Goal: Task Accomplishment & Management: Manage account settings

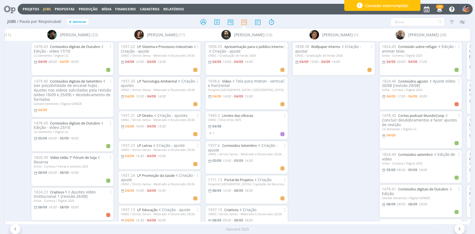
scroll to position [0, 741]
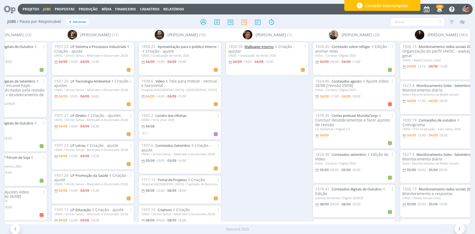
click at [262, 44] on link "Wallpaper interno" at bounding box center [258, 46] width 29 height 5
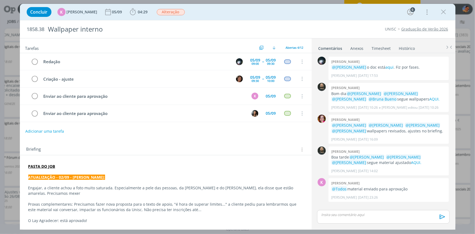
click at [440, 11] on icon "dialog" at bounding box center [443, 12] width 8 height 8
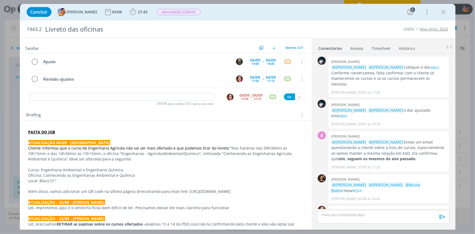
scroll to position [350, 0]
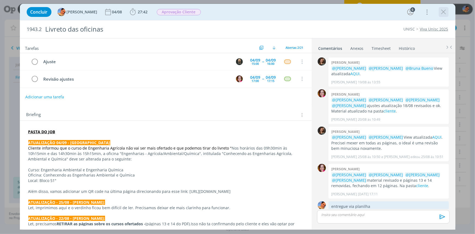
click at [443, 13] on icon "dialog" at bounding box center [443, 12] width 8 height 8
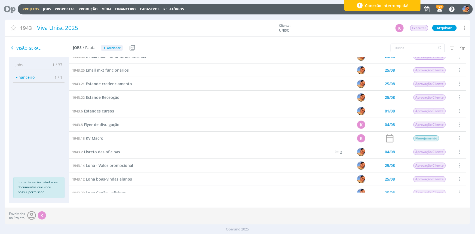
click at [32, 7] on link "Projetos" at bounding box center [31, 9] width 17 height 5
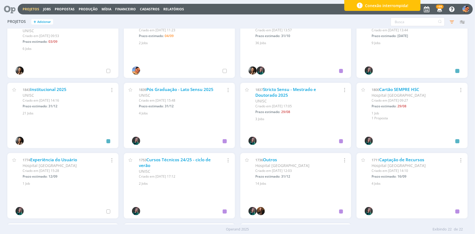
scroll to position [223, 0]
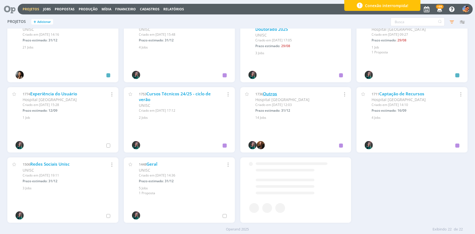
click at [270, 91] on link "Outros" at bounding box center [270, 94] width 14 height 6
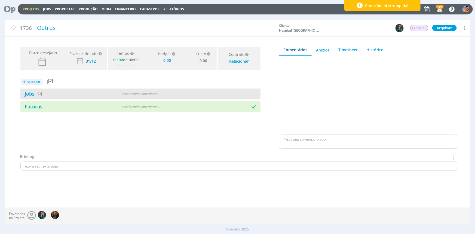
type input "0,00"
click at [141, 93] on div "Atualizando contadores . . ." at bounding box center [140, 93] width 77 height 5
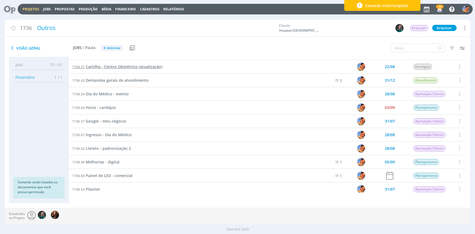
scroll to position [55, 0]
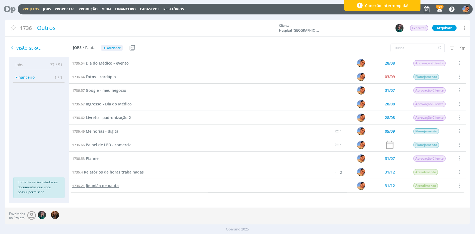
click at [109, 188] on link "1736.21 Reunião de pauta" at bounding box center [95, 186] width 47 height 6
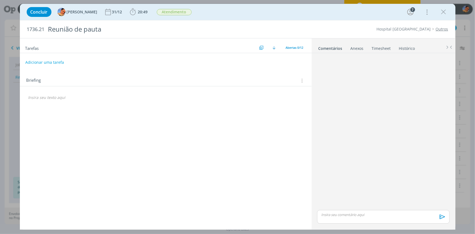
click at [381, 48] on link "Timesheet" at bounding box center [381, 47] width 20 height 8
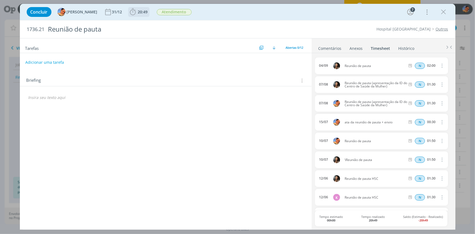
click at [138, 12] on span "20:49" at bounding box center [143, 11] width 10 height 5
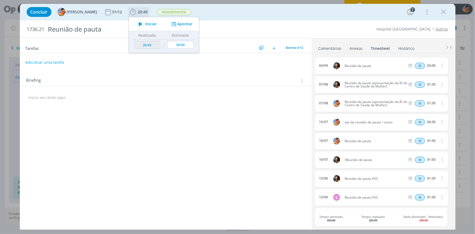
click at [186, 23] on button "Apontar" at bounding box center [181, 24] width 23 height 6
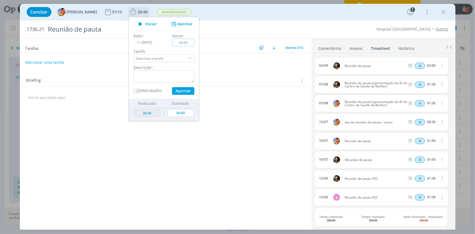
type input "02:00"
drag, startPoint x: 160, startPoint y: 53, endPoint x: 161, endPoint y: 66, distance: 13.1
click at [161, 65] on div "Data * 04/09/2025 Horas * 02:00 Tarefa Selecione a tarefa Descrição * Retrabalh…" at bounding box center [164, 64] width 66 height 62
click at [161, 73] on textarea "dialog" at bounding box center [163, 76] width 61 height 13
type textarea "Reunião de pauta"
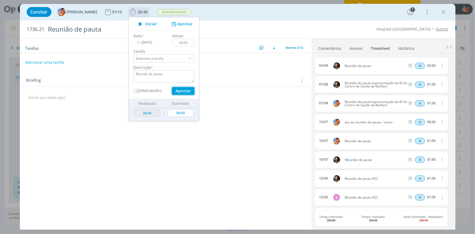
click at [178, 94] on button "Apontar" at bounding box center [183, 91] width 22 height 8
type input "00:00"
type input "22:49"
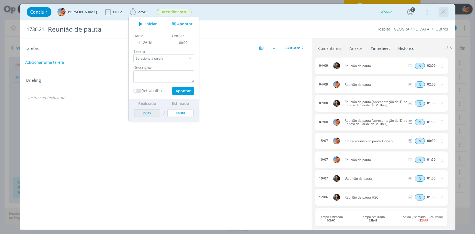
click at [446, 11] on icon "dialog" at bounding box center [443, 12] width 8 height 8
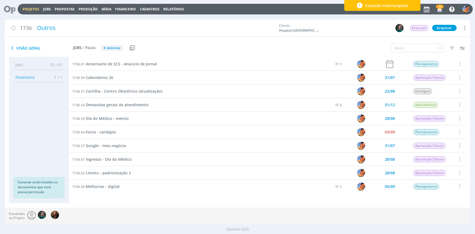
click at [30, 8] on link "Projetos" at bounding box center [31, 9] width 17 height 5
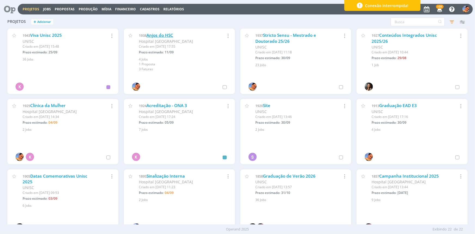
click at [164, 33] on link "Anjos do HSC" at bounding box center [160, 35] width 27 height 6
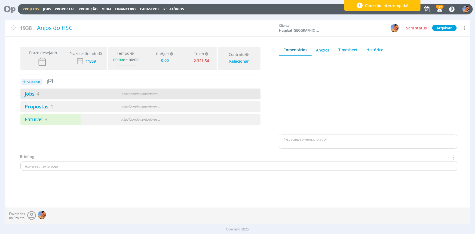
click at [123, 89] on div "Jobs 4 Atualizando contadores . . ." at bounding box center [140, 93] width 240 height 11
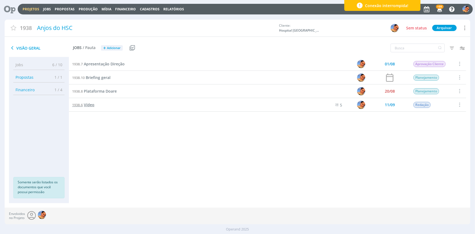
click at [91, 106] on span "Vídeo" at bounding box center [89, 104] width 11 height 5
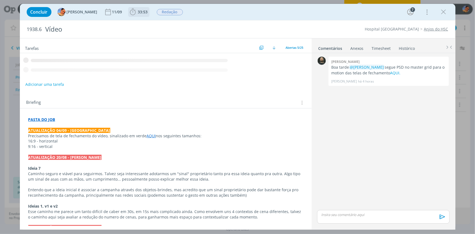
click at [138, 14] on span "33:53" at bounding box center [143, 11] width 10 height 5
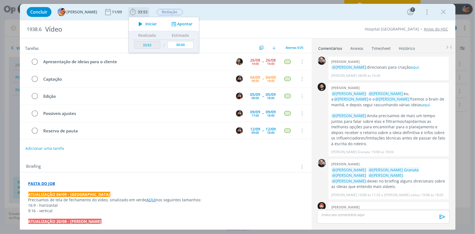
scroll to position [248, 0]
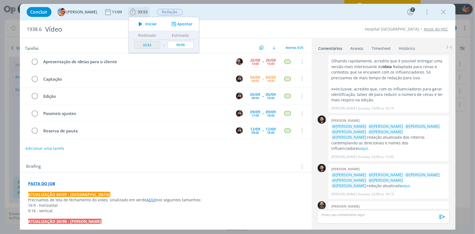
click at [182, 24] on button "Apontar" at bounding box center [181, 24] width 23 height 6
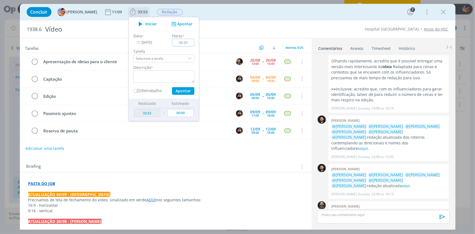
type input "00:20"
click at [176, 76] on textarea "dialog" at bounding box center [163, 76] width 61 height 13
type textarea "Alinhamentos com [PERSON_NAME] pré captação"
click at [183, 88] on button "Apontar" at bounding box center [183, 91] width 22 height 8
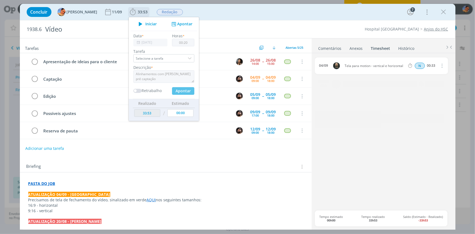
type input "34:13"
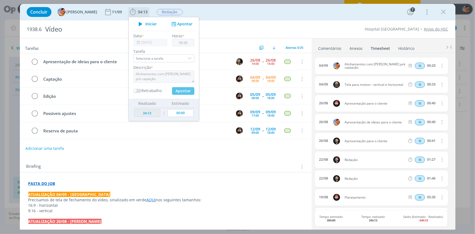
type input "00:00"
click at [130, 11] on icon "dialog" at bounding box center [133, 11] width 6 height 7
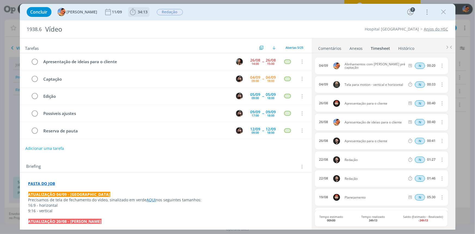
click at [138, 12] on span "34:13" at bounding box center [143, 11] width 10 height 5
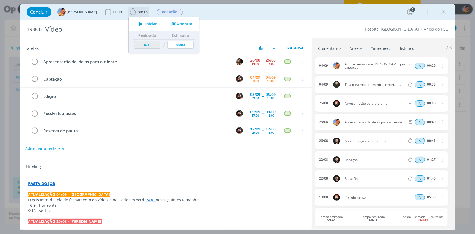
click at [170, 22] on icon "dialog" at bounding box center [173, 23] width 7 height 5
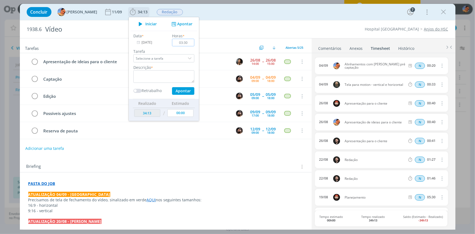
type input "03:30"
click at [174, 70] on textarea "dialog" at bounding box center [163, 76] width 61 height 13
type textarea "acompanhamento de captação"
click at [188, 93] on button "Apontar" at bounding box center [183, 91] width 22 height 8
type input "37:43"
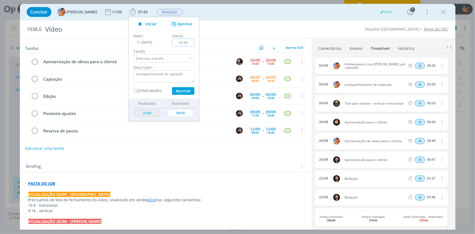
type input "00:00"
click at [339, 13] on div "Concluir Luíza Santana 11/09 37:43 Iniciar Apontar Data * 04/09/2025 Horas * 00…" at bounding box center [237, 11] width 427 height 13
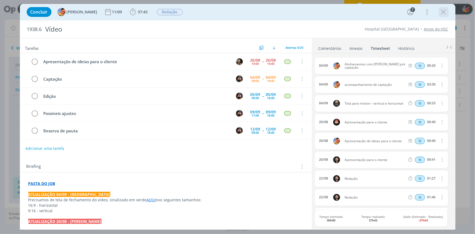
click at [447, 15] on icon "dialog" at bounding box center [443, 12] width 8 height 8
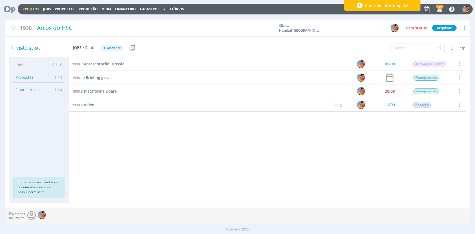
click at [27, 8] on link "Projetos" at bounding box center [31, 9] width 17 height 5
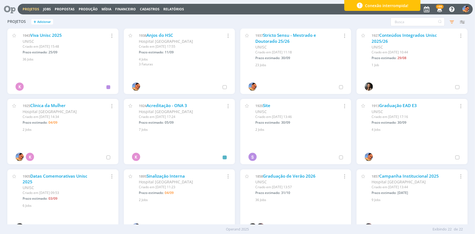
click at [9, 11] on icon at bounding box center [7, 9] width 11 height 11
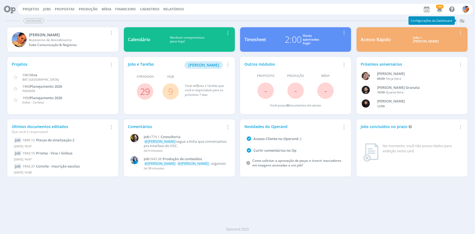
click at [297, 30] on link "Timesheet 2:00 Horas apontadas hoje! Remover Card" at bounding box center [295, 39] width 111 height 24
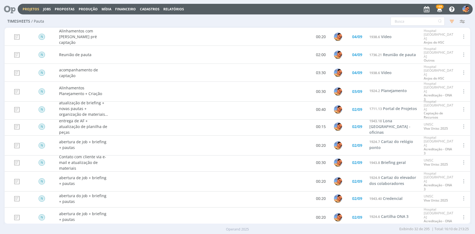
click at [33, 8] on link "Projetos" at bounding box center [31, 9] width 17 height 5
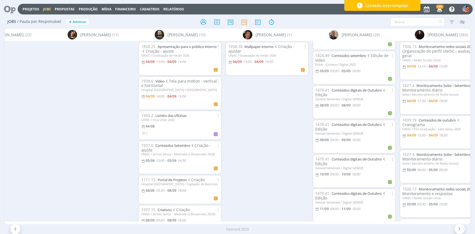
scroll to position [0, 937]
